Goal: Task Accomplishment & Management: Manage account settings

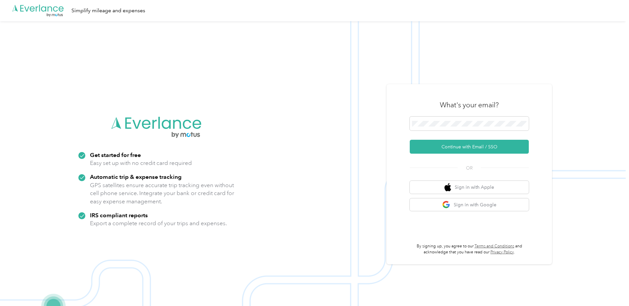
drag, startPoint x: 436, startPoint y: 149, endPoint x: 399, endPoint y: 145, distance: 37.3
click at [436, 149] on button "Continue with Email / SSO" at bounding box center [469, 147] width 119 height 14
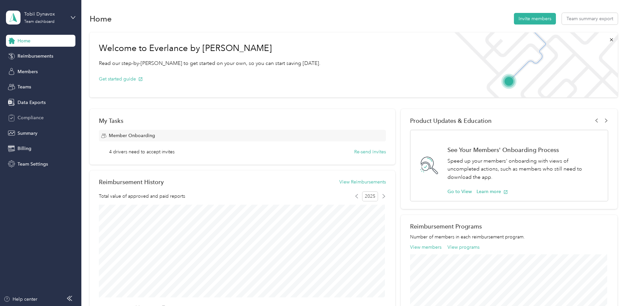
click at [37, 119] on span "Compliance" at bounding box center [31, 117] width 26 height 7
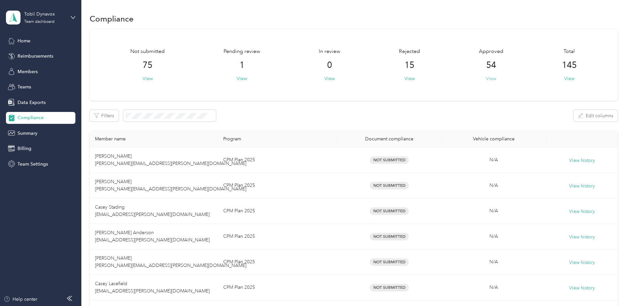
click at [491, 78] on button "View" at bounding box center [491, 78] width 10 height 7
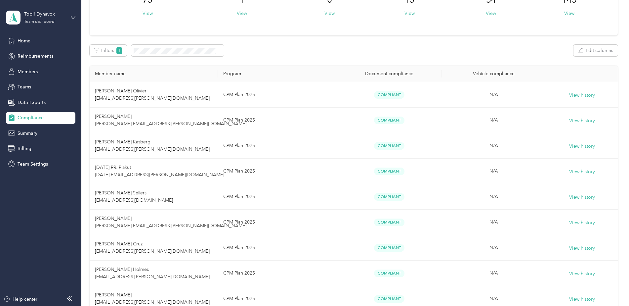
scroll to position [66, 0]
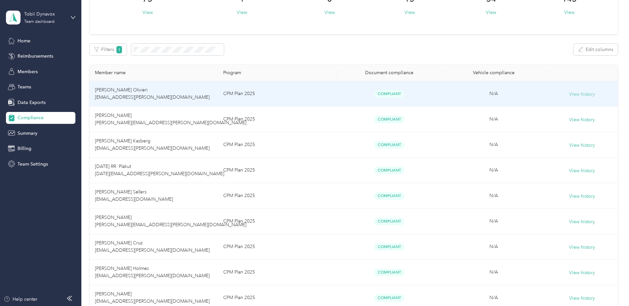
click at [575, 94] on button "View history" at bounding box center [582, 94] width 26 height 7
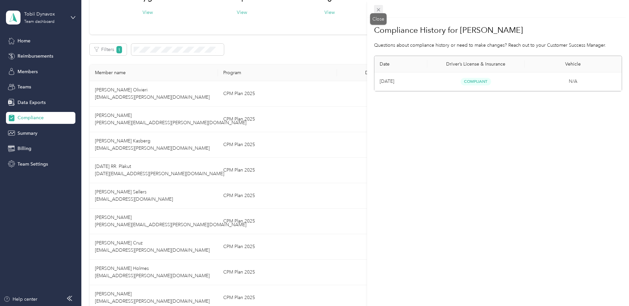
click at [377, 9] on icon at bounding box center [379, 10] width 6 height 6
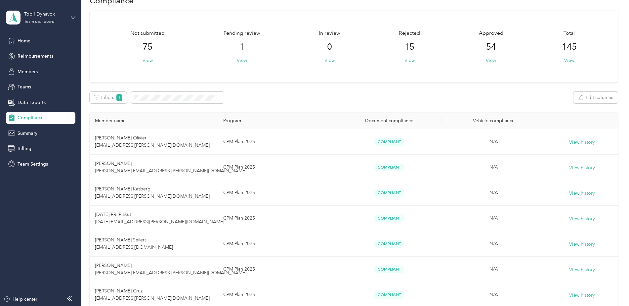
scroll to position [0, 0]
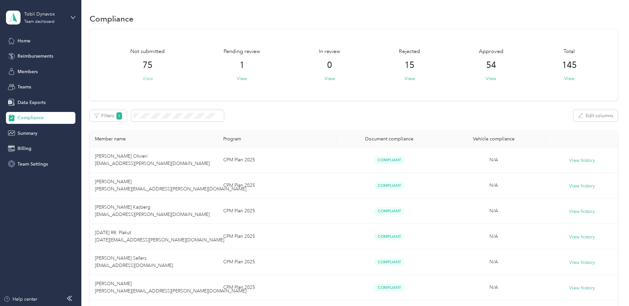
click at [149, 78] on button "View" at bounding box center [148, 78] width 10 height 7
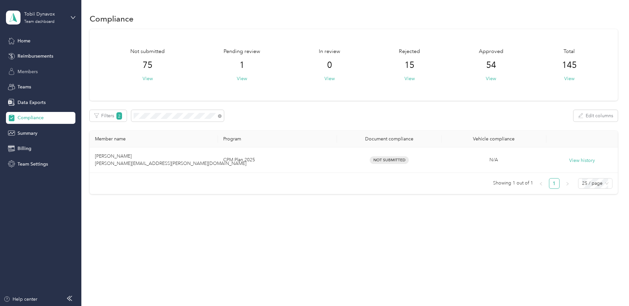
click at [33, 68] on span "Members" at bounding box center [28, 71] width 20 height 7
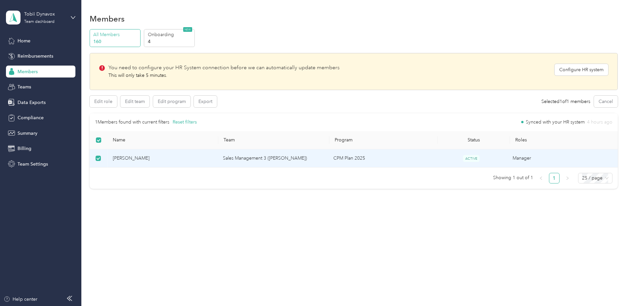
click at [477, 157] on span "ACTIVE" at bounding box center [471, 158] width 17 height 7
click at [471, 158] on span "ACTIVE" at bounding box center [471, 158] width 17 height 7
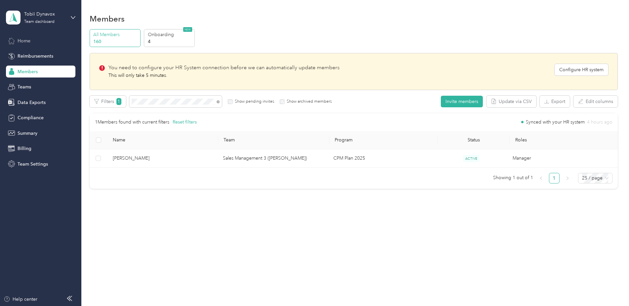
click at [29, 41] on span "Home" at bounding box center [24, 40] width 13 height 7
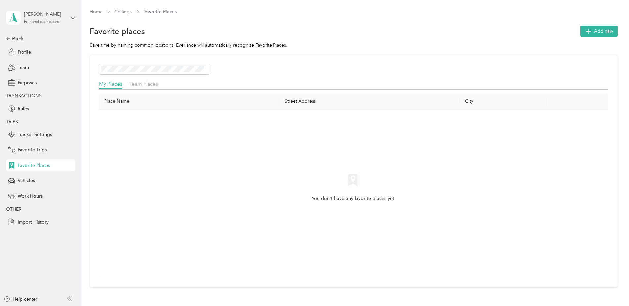
click at [49, 20] on div "Personal dashboard" at bounding box center [41, 22] width 35 height 4
click at [47, 52] on div "Team dashboard" at bounding box center [113, 53] width 205 height 12
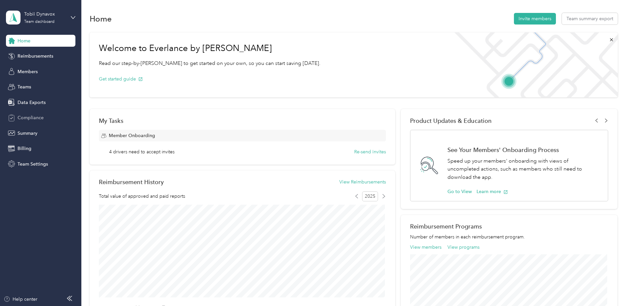
click at [28, 115] on span "Compliance" at bounding box center [31, 117] width 26 height 7
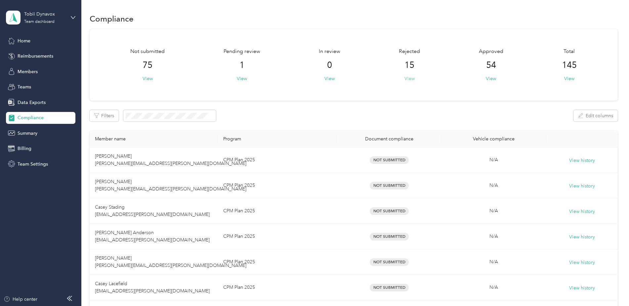
click at [407, 77] on button "View" at bounding box center [409, 78] width 10 height 7
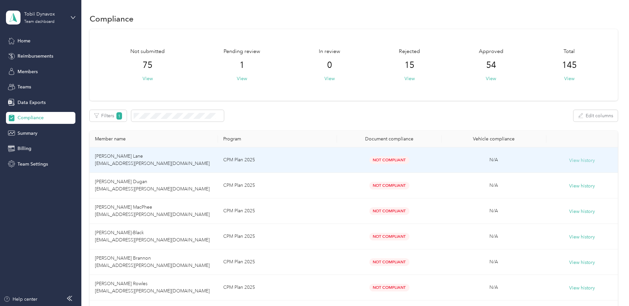
click at [584, 160] on button "View history" at bounding box center [582, 160] width 26 height 7
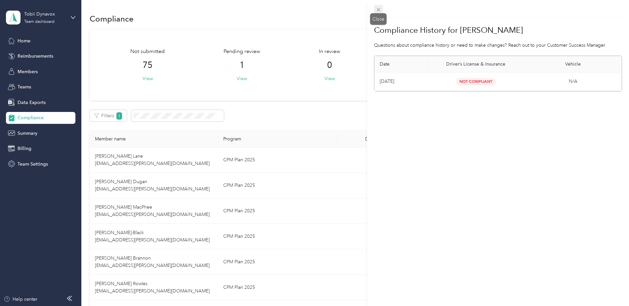
click at [379, 8] on icon at bounding box center [379, 10] width 6 height 6
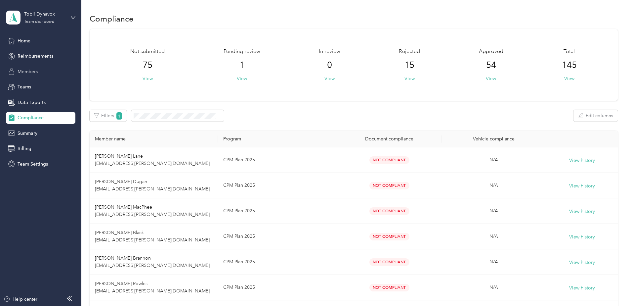
drag, startPoint x: 37, startPoint y: 70, endPoint x: 43, endPoint y: 73, distance: 6.2
click at [37, 71] on span "Members" at bounding box center [28, 71] width 20 height 7
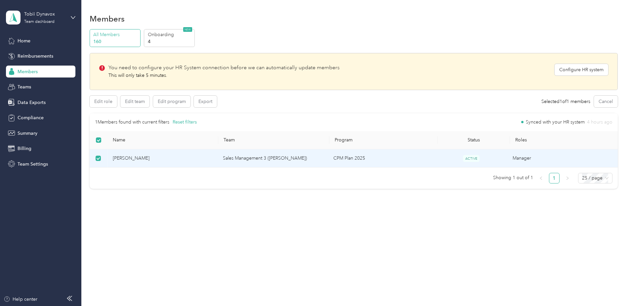
click at [121, 159] on span "Scott Nair" at bounding box center [163, 157] width 100 height 7
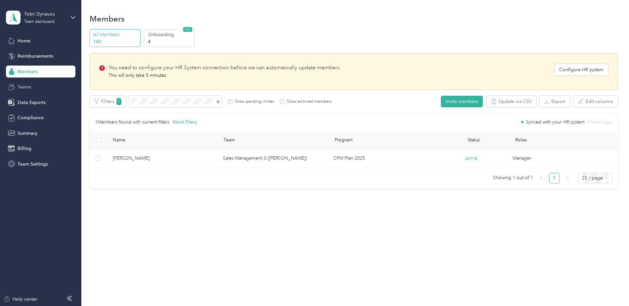
click at [21, 85] on span "Teams" at bounding box center [25, 86] width 14 height 7
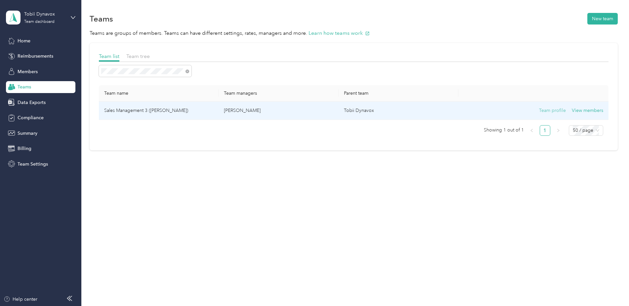
click at [555, 111] on button "Team profile" at bounding box center [552, 110] width 27 height 7
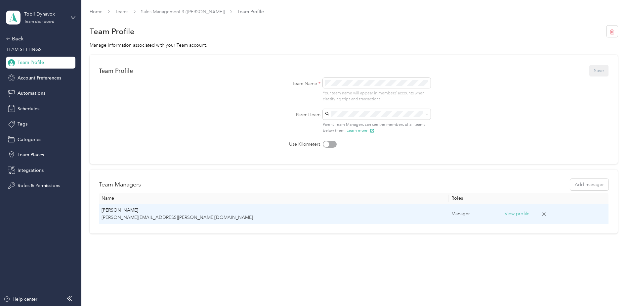
click at [505, 212] on button "View profile" at bounding box center [517, 213] width 25 height 7
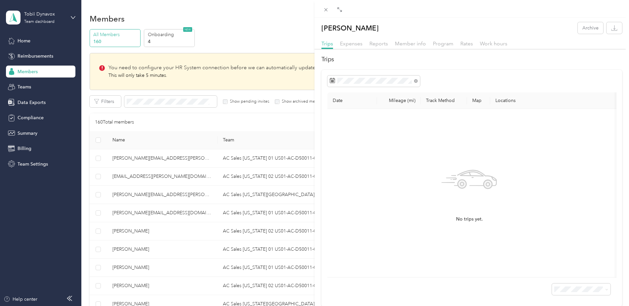
click at [358, 47] on div "Expenses" at bounding box center [351, 44] width 22 height 8
click at [377, 43] on span "Reports" at bounding box center [378, 43] width 19 height 6
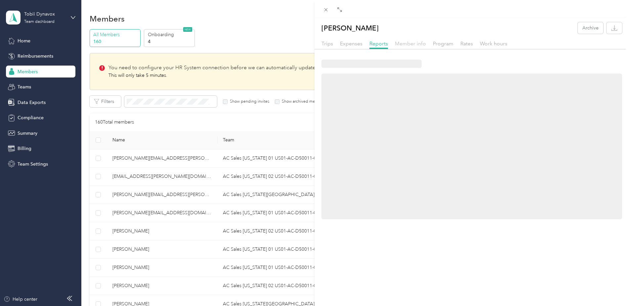
click at [407, 44] on span "Member info" at bounding box center [410, 43] width 31 height 6
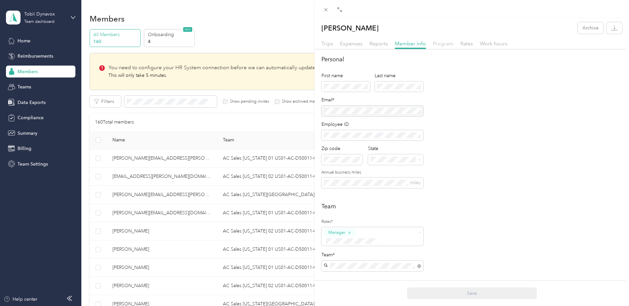
click at [446, 45] on span "Program" at bounding box center [443, 43] width 21 height 6
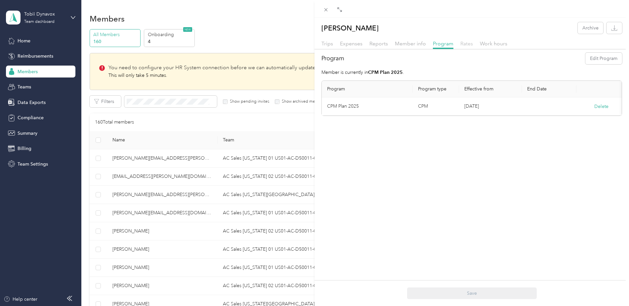
click at [463, 42] on span "Rates" at bounding box center [466, 43] width 13 height 6
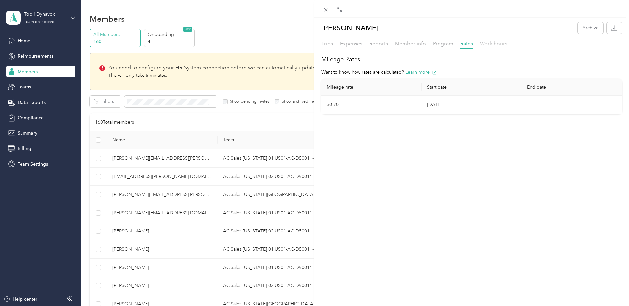
click at [494, 44] on span "Work hours" at bounding box center [493, 43] width 27 height 6
click at [327, 44] on span "Trips" at bounding box center [327, 43] width 12 height 6
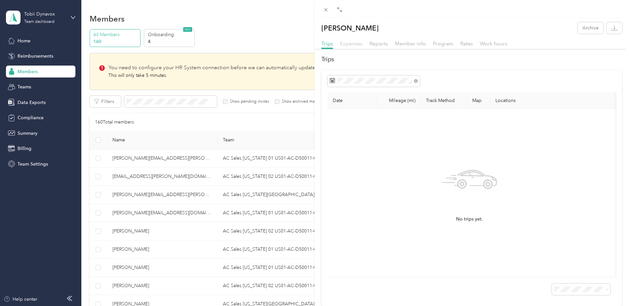
click at [344, 42] on span "Expenses" at bounding box center [351, 43] width 22 height 6
click at [379, 42] on span "Reports" at bounding box center [378, 43] width 19 height 6
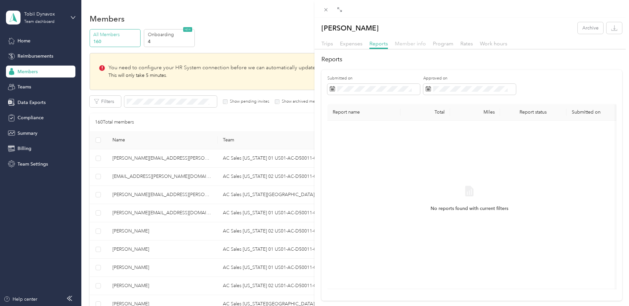
click at [401, 43] on span "Member info" at bounding box center [410, 43] width 31 height 6
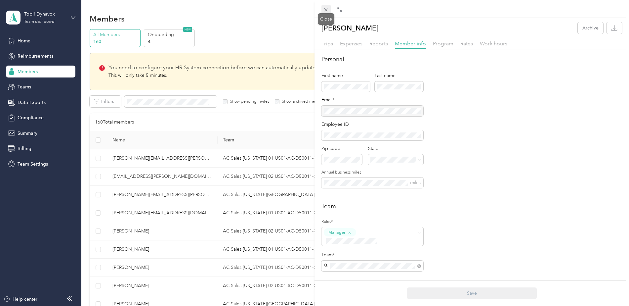
click at [326, 9] on icon at bounding box center [326, 10] width 6 height 6
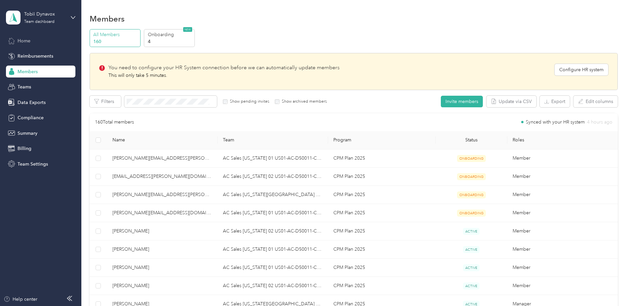
click at [25, 41] on span "Home" at bounding box center [24, 40] width 13 height 7
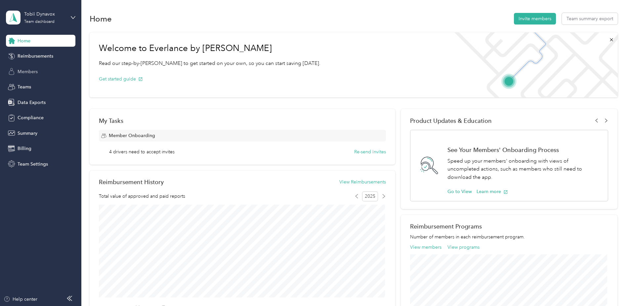
click at [32, 70] on span "Members" at bounding box center [28, 71] width 20 height 7
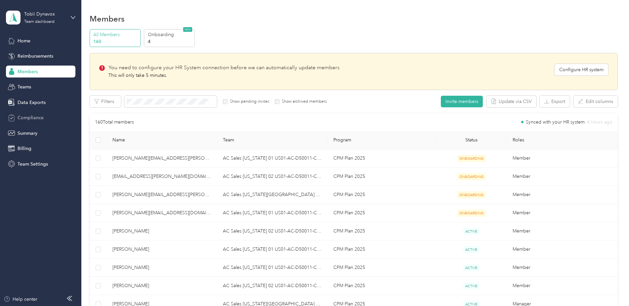
click at [34, 118] on span "Compliance" at bounding box center [31, 117] width 26 height 7
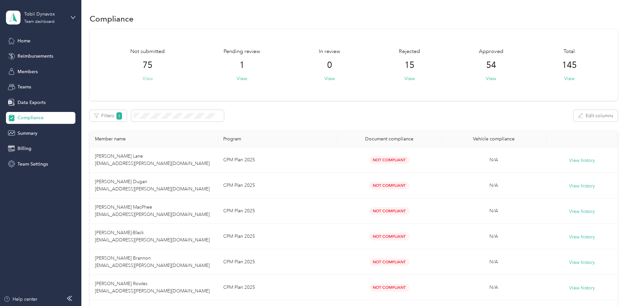
click at [147, 79] on button "View" at bounding box center [148, 78] width 10 height 7
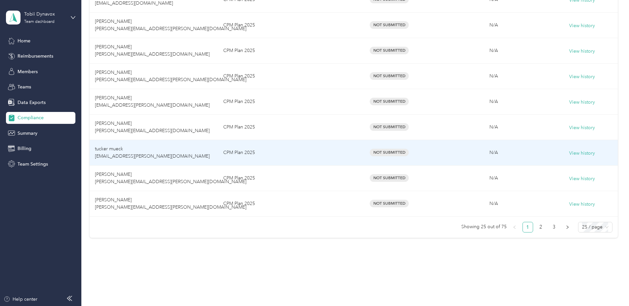
scroll to position [568, 0]
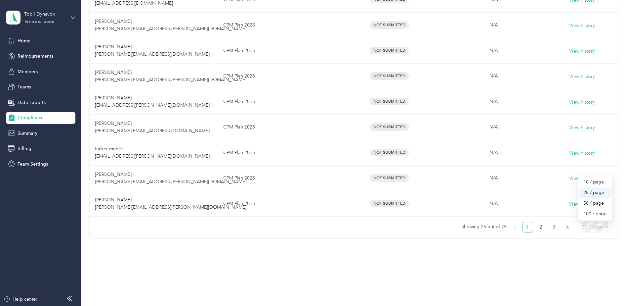
click at [605, 226] on span "25 / page" at bounding box center [595, 227] width 26 height 10
click at [589, 213] on div "100 / page" at bounding box center [594, 213] width 23 height 7
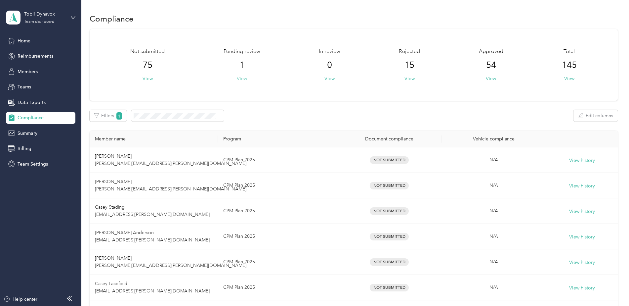
click at [242, 80] on button "View" at bounding box center [242, 78] width 10 height 7
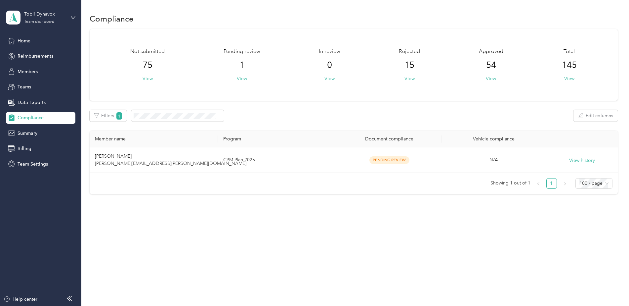
click at [471, 85] on div "Not submitted 75 View Pending review 1 View In review 0 View Rejected 15 View A…" at bounding box center [354, 64] width 528 height 71
click at [31, 118] on span "Compliance" at bounding box center [31, 117] width 26 height 7
click at [34, 147] on div "Billing" at bounding box center [40, 149] width 69 height 12
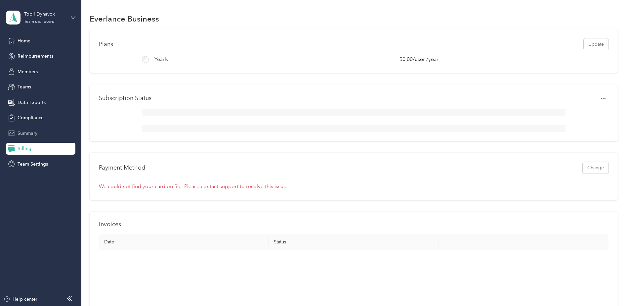
click at [32, 131] on span "Summary" at bounding box center [28, 133] width 20 height 7
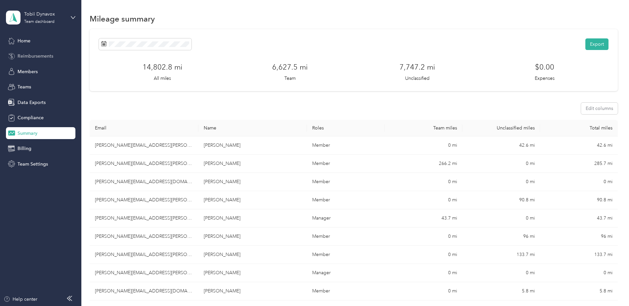
click at [30, 57] on span "Reimbursements" at bounding box center [36, 56] width 36 height 7
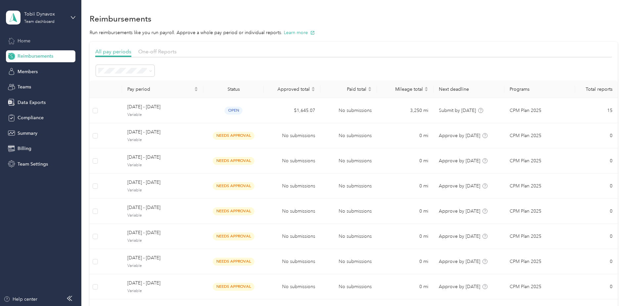
click at [30, 39] on span "Home" at bounding box center [24, 40] width 13 height 7
